Goal: Communication & Community: Answer question/provide support

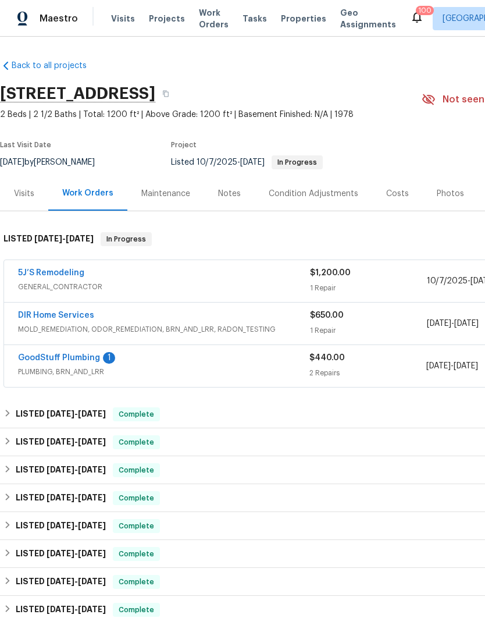
click at [61, 356] on link "GoodStuff Plumbing" at bounding box center [59, 358] width 82 height 8
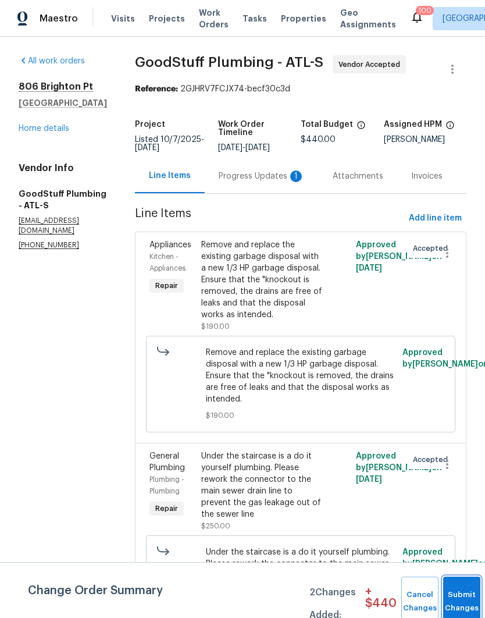
click at [459, 597] on button "Submit Changes" at bounding box center [461, 601] width 37 height 50
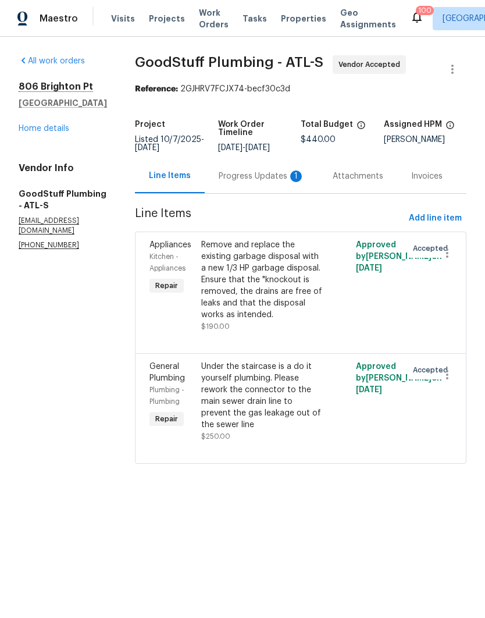
click at [259, 180] on div "Progress Updates 1" at bounding box center [262, 176] width 86 height 12
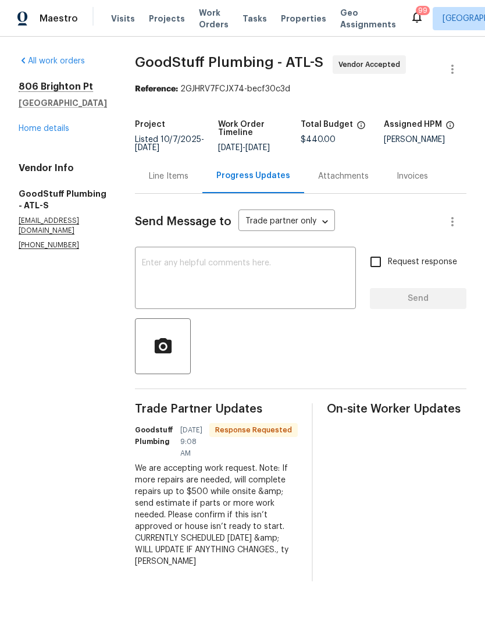
click at [280, 276] on textarea at bounding box center [245, 279] width 207 height 41
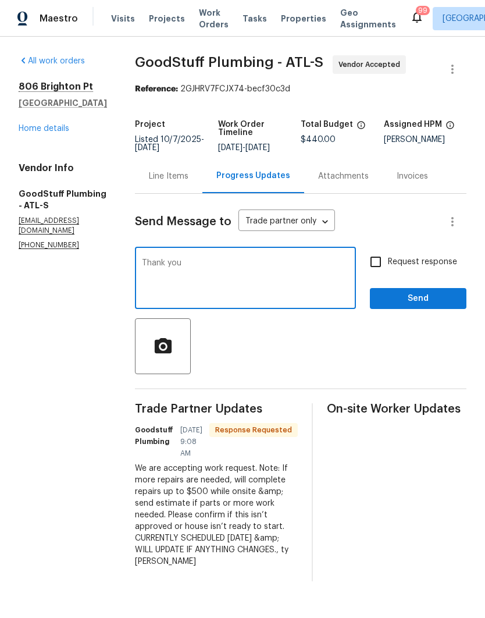
type textarea "Thank you"
click at [427, 304] on span "Send" at bounding box center [418, 298] width 78 height 15
